Goal: Task Accomplishment & Management: Manage account settings

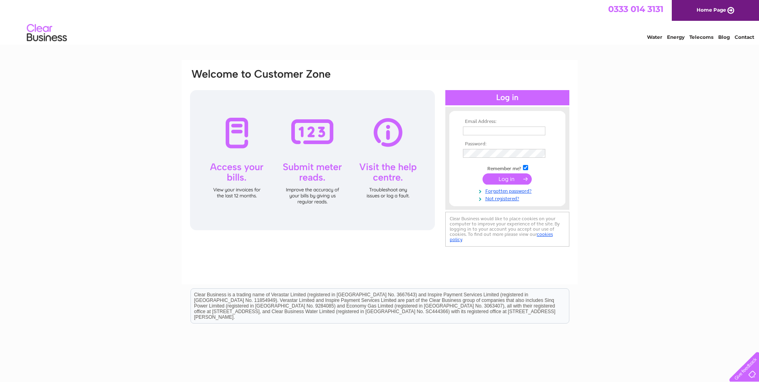
click at [472, 129] on input "text" at bounding box center [504, 131] width 82 height 9
click at [502, 130] on input "abccontractorstalktalk.net" at bounding box center [504, 132] width 83 height 10
type input "abccontractors@talktalk.net"
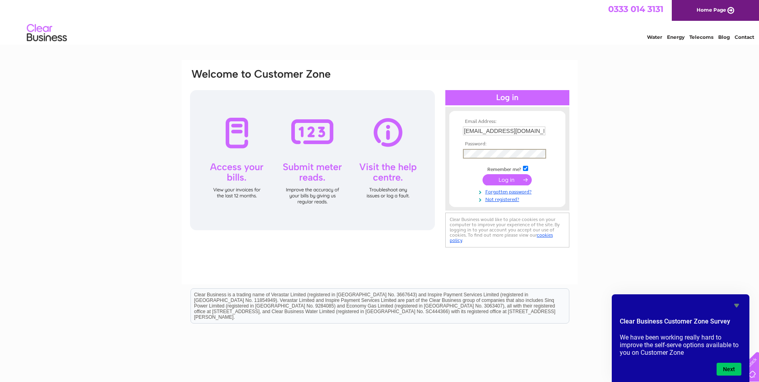
click at [504, 179] on input "submit" at bounding box center [507, 179] width 49 height 11
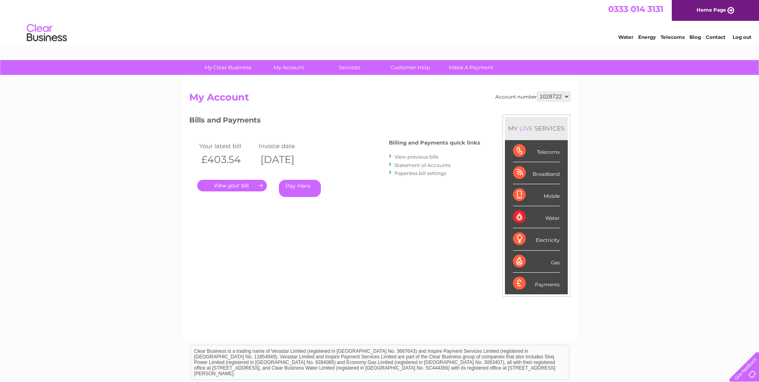
click at [552, 95] on select "1028722 1093820" at bounding box center [553, 97] width 33 height 10
select select "1093820"
click at [537, 92] on select "1028722 1093820" at bounding box center [553, 97] width 33 height 10
click at [241, 185] on link "." at bounding box center [232, 186] width 70 height 12
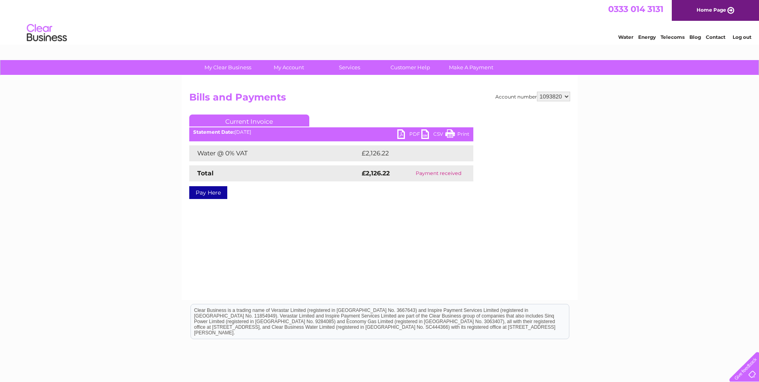
click at [400, 135] on link "PDF" at bounding box center [410, 135] width 24 height 12
